Goal: Navigation & Orientation: Find specific page/section

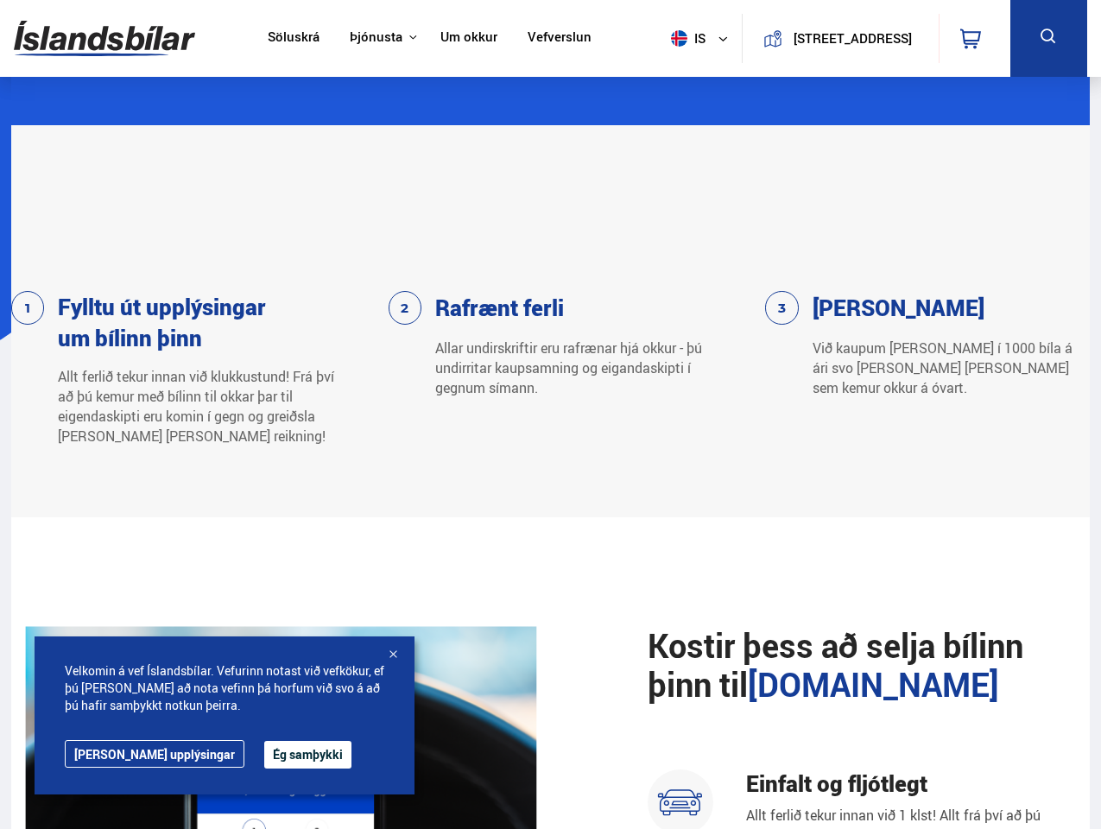
click at [104, 38] on img at bounding box center [104, 38] width 181 height 56
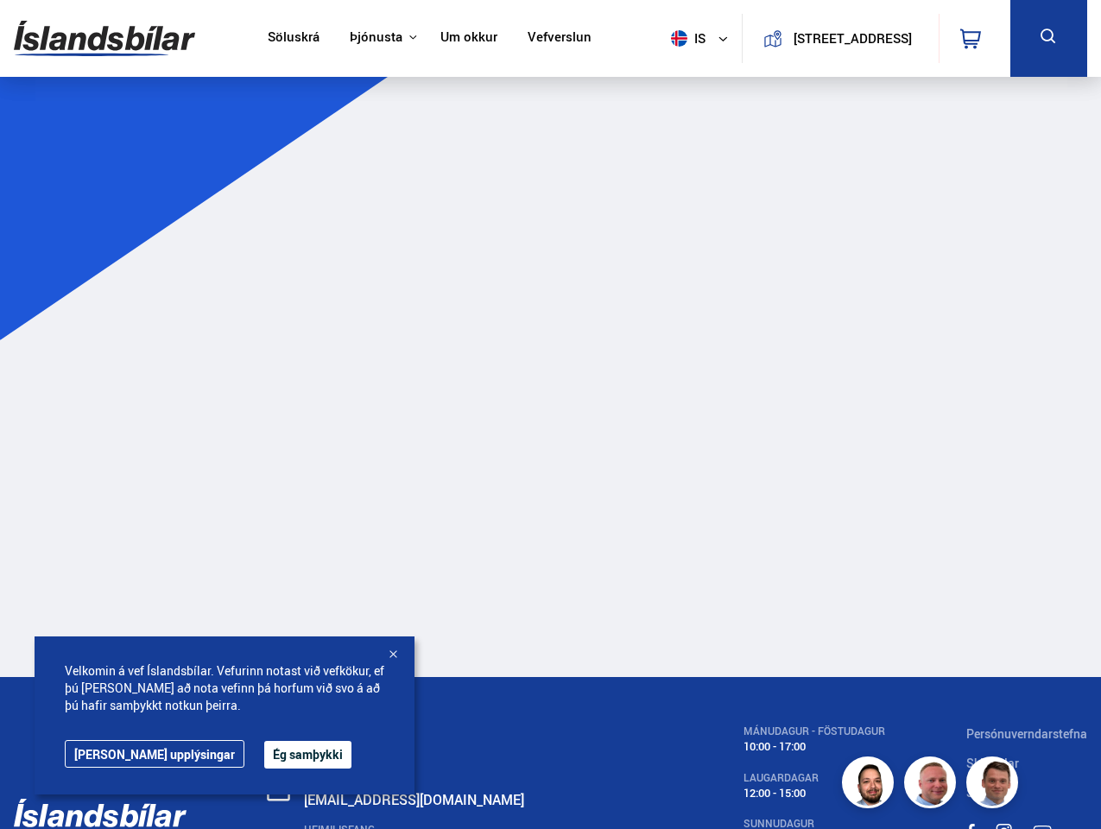
click at [682, 38] on span "is" at bounding box center [685, 38] width 43 height 16
click at [974, 38] on icon at bounding box center [970, 38] width 21 height 21
click at [1048, 38] on icon at bounding box center [1049, 37] width 22 height 22
click at [264, 754] on button "Ég samþykki" at bounding box center [307, 755] width 87 height 28
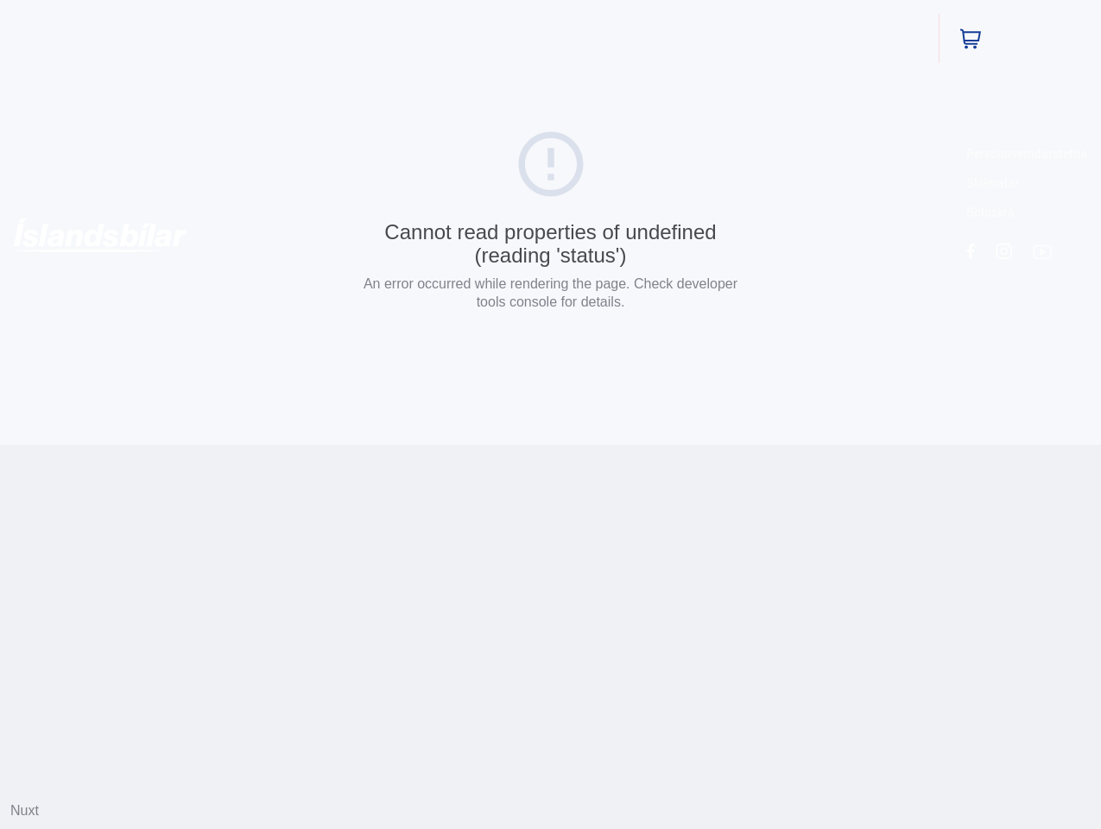
click at [393, 445] on html "Söluskrá Þjónusta Íslandsbílar [DOMAIN_NAME] Íslandsvörn Leiðbeiningar Um okkur…" at bounding box center [550, 222] width 1101 height 445
